Goal: Task Accomplishment & Management: Use online tool/utility

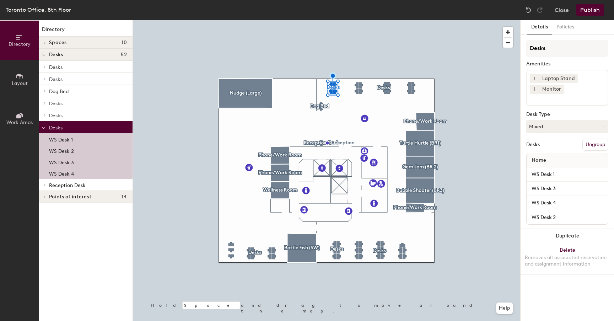
click at [68, 142] on p "WS Desk 1" at bounding box center [61, 139] width 24 height 8
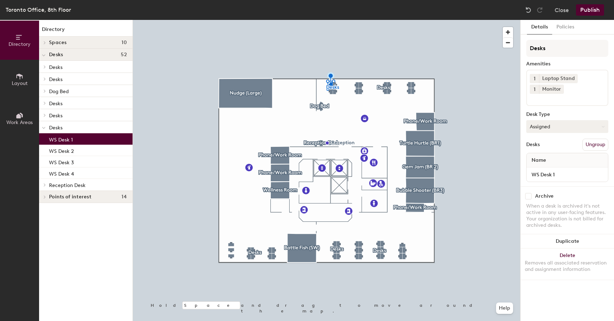
click at [549, 123] on button "Assigned" at bounding box center [567, 126] width 82 height 13
click at [550, 168] on div "Hoteled" at bounding box center [562, 170] width 71 height 11
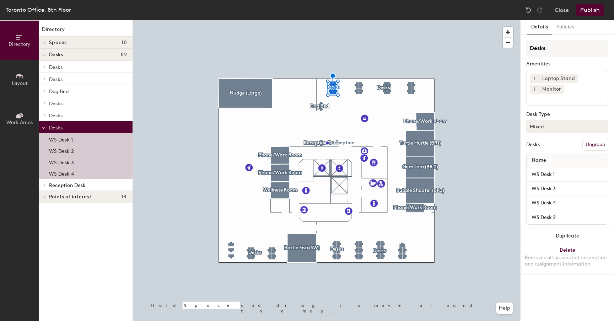
click at [560, 129] on button "Mixed" at bounding box center [567, 126] width 82 height 13
click at [548, 173] on div "Hoteled" at bounding box center [562, 170] width 71 height 11
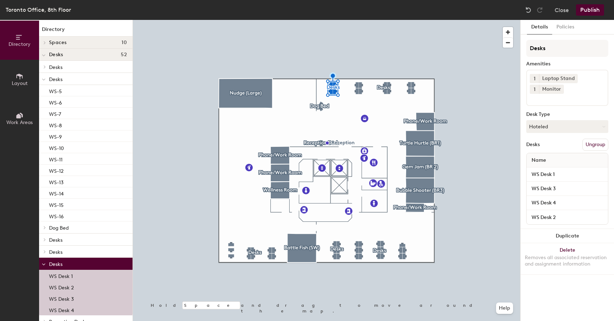
click at [337, 20] on div at bounding box center [326, 20] width 387 height 0
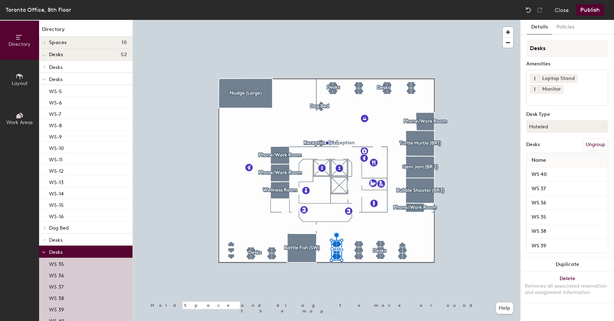
click at [330, 20] on div at bounding box center [326, 20] width 387 height 0
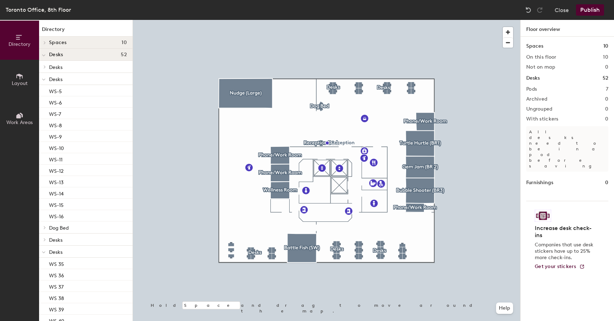
click at [590, 11] on button "Publish" at bounding box center [590, 9] width 28 height 11
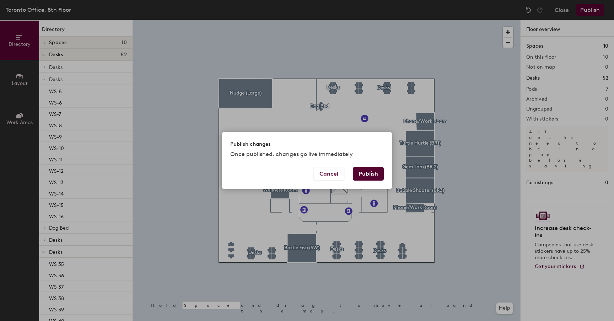
click at [369, 180] on button "Publish" at bounding box center [368, 174] width 31 height 14
